Goal: Find specific page/section: Locate a particular part of the current website

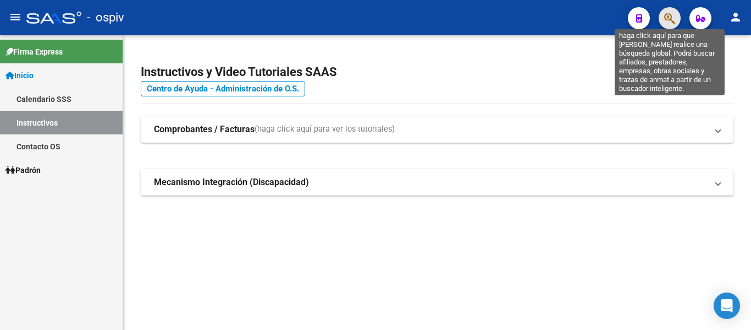
click at [666, 19] on icon "button" at bounding box center [670, 18] width 11 height 13
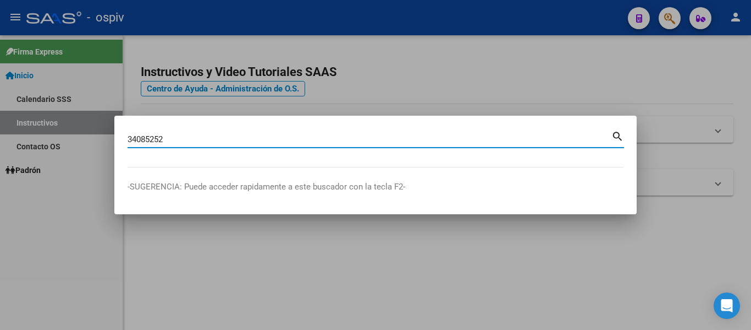
type input "34085252"
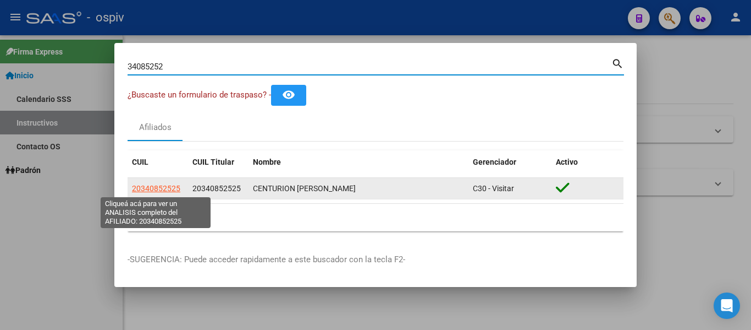
click at [161, 185] on span "20340852525" at bounding box center [156, 188] width 48 height 9
type textarea "20340852525"
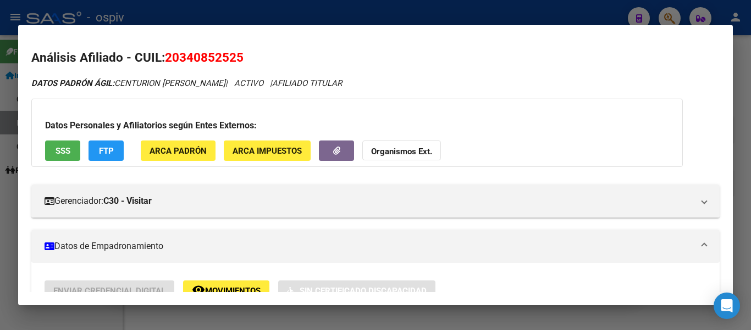
click at [310, 16] on div at bounding box center [375, 165] width 751 height 330
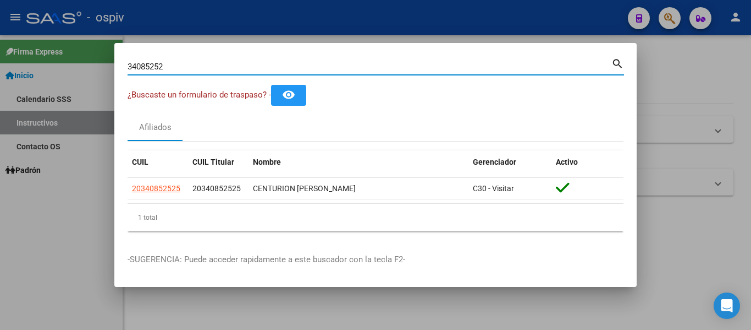
drag, startPoint x: 223, startPoint y: 62, endPoint x: 48, endPoint y: 76, distance: 175.5
click at [53, 76] on div "34085252 Buscar (apellido, dni, cuil, nro traspaso, cuit, obra social) search ¿…" at bounding box center [375, 165] width 751 height 330
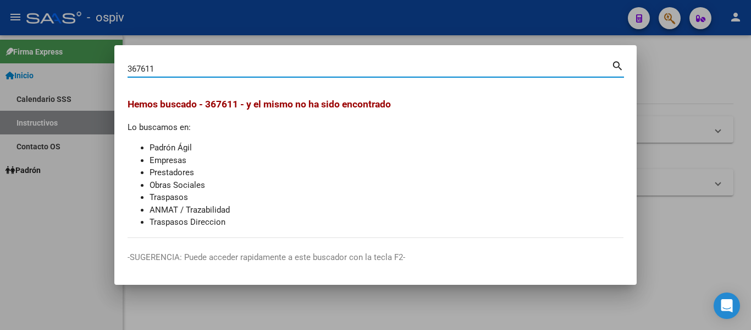
drag, startPoint x: 128, startPoint y: 69, endPoint x: 133, endPoint y: 77, distance: 8.9
click at [128, 70] on input "367611" at bounding box center [370, 69] width 484 height 10
type input "0367611"
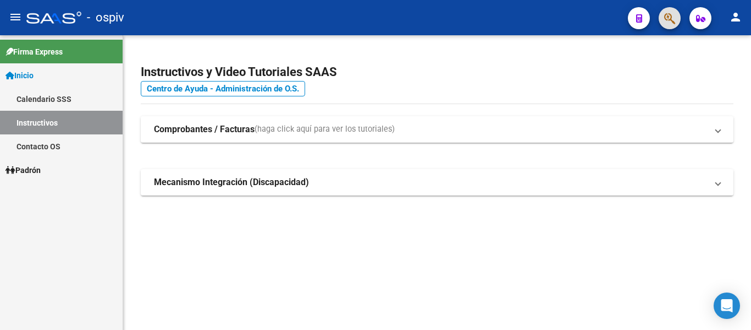
click at [661, 17] on button "button" at bounding box center [670, 18] width 22 height 22
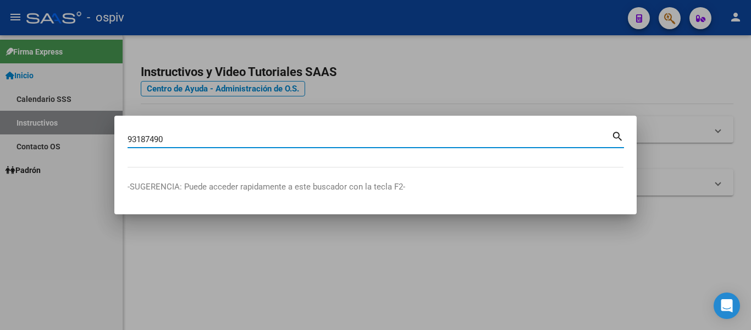
type input "93187490"
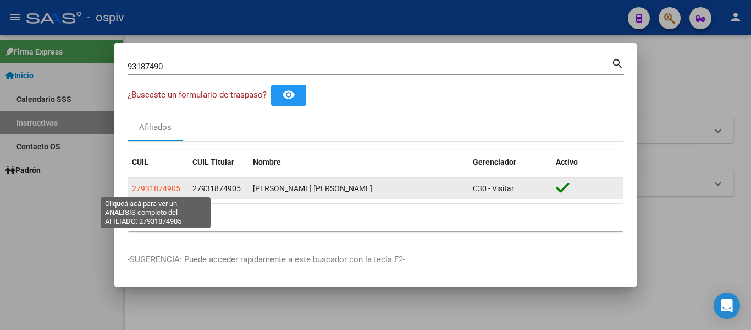
click at [173, 190] on span "27931874905" at bounding box center [156, 188] width 48 height 9
type textarea "27931874905"
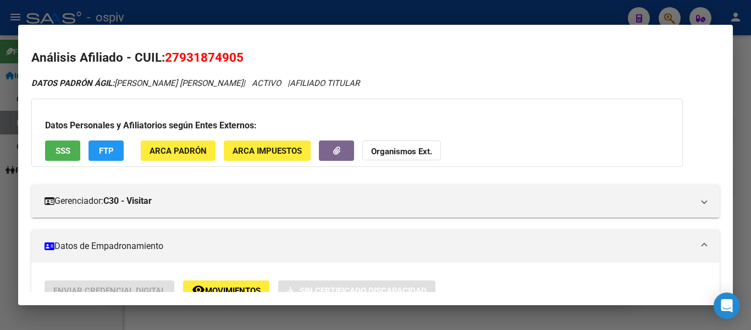
click at [468, 13] on div at bounding box center [375, 165] width 751 height 330
